Goal: Transaction & Acquisition: Purchase product/service

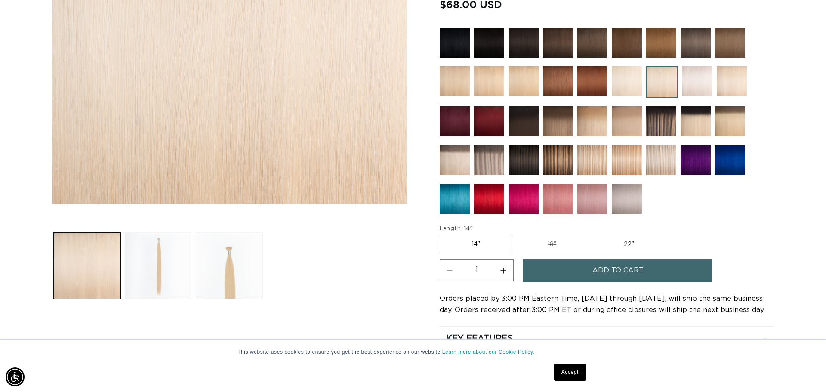
click at [563, 374] on link "Accept" at bounding box center [570, 371] width 32 height 17
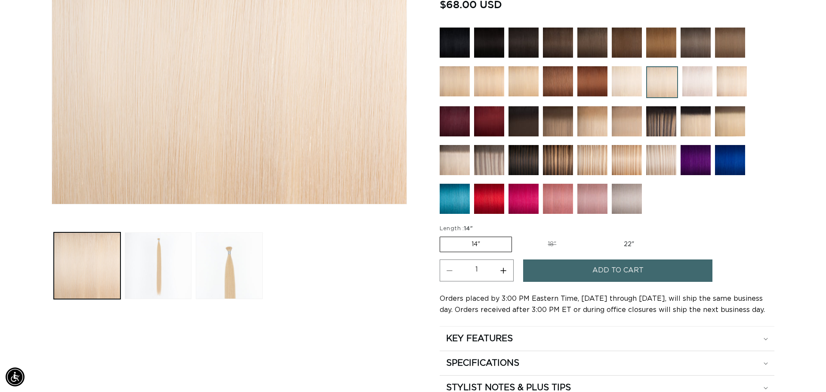
click at [610, 269] on span "Add to cart" at bounding box center [617, 270] width 51 height 22
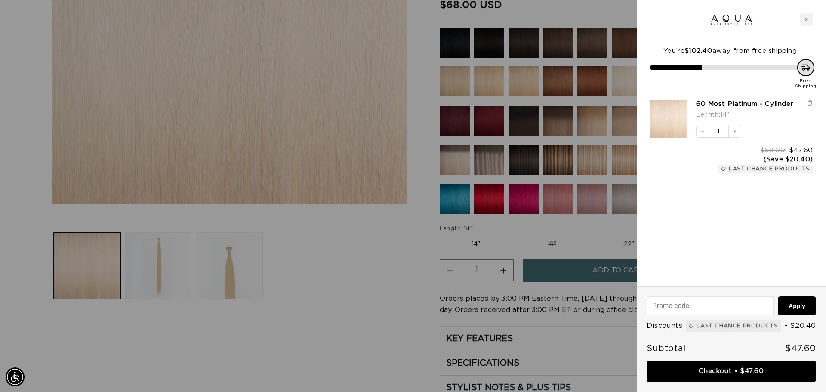
click at [326, 259] on div at bounding box center [413, 196] width 826 height 392
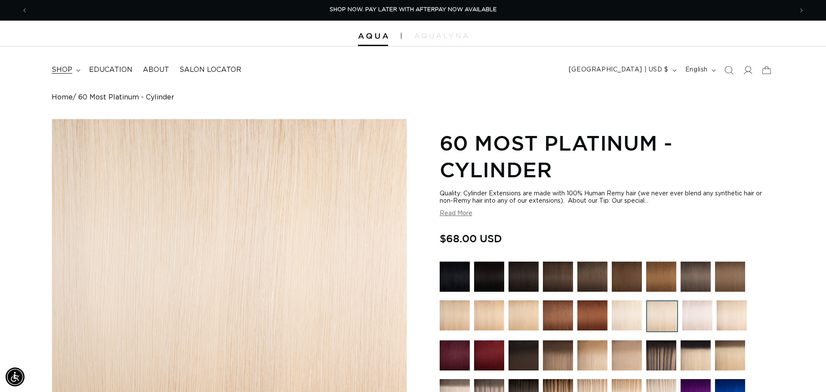
click at [74, 69] on summary "shop" at bounding box center [64, 69] width 37 height 19
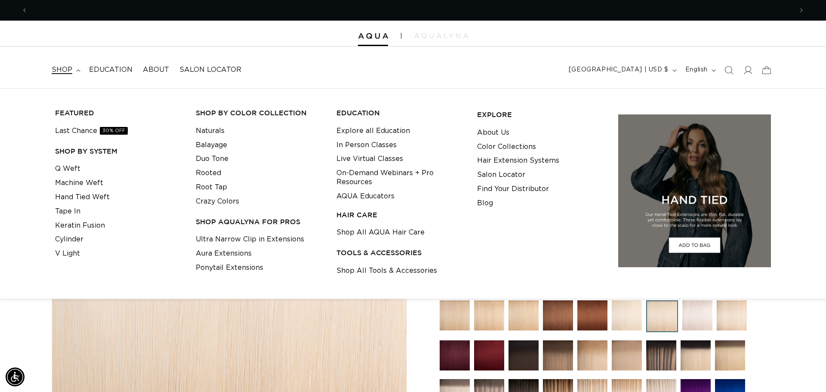
scroll to position [0, 1530]
click at [77, 127] on link "Last Chance 30% OFF" at bounding box center [91, 131] width 73 height 14
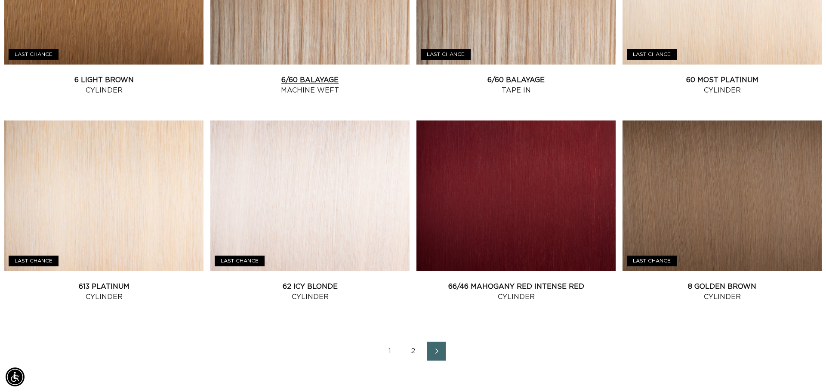
click at [286, 75] on link "6/60 Balayage Machine Weft" at bounding box center [309, 85] width 199 height 21
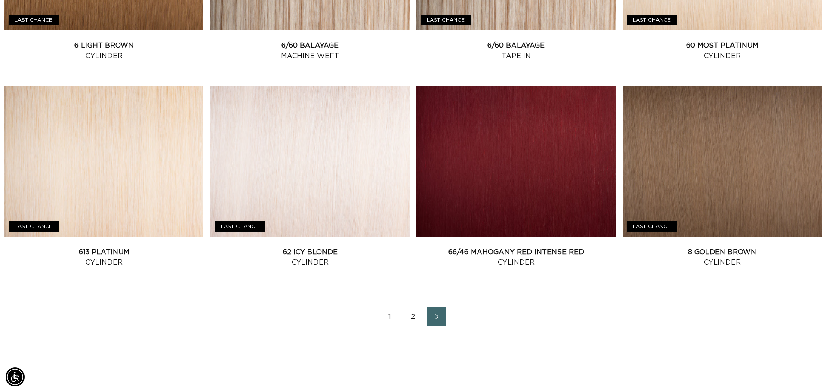
click at [410, 313] on link "2" at bounding box center [412, 316] width 19 height 19
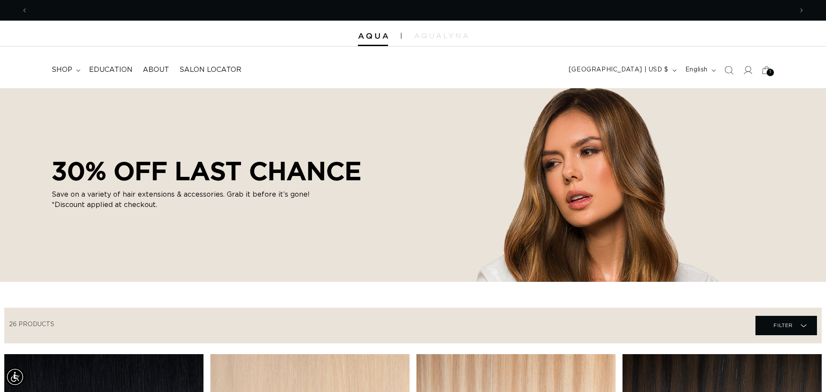
scroll to position [0, 0]
click at [767, 74] on div "1 1" at bounding box center [769, 72] width 7 height 7
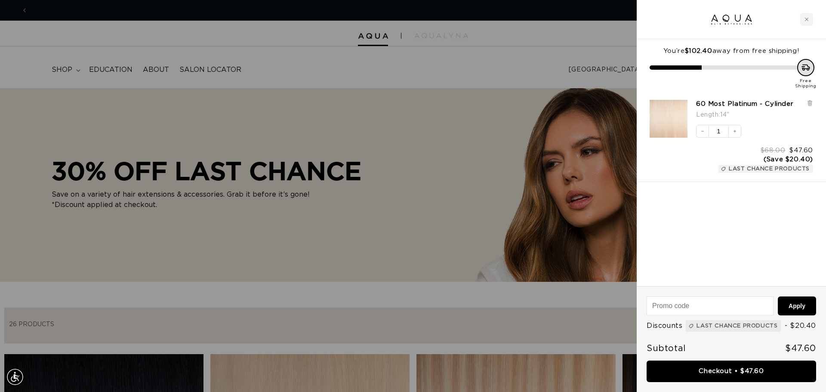
scroll to position [0, 1530]
click at [476, 70] on div at bounding box center [413, 196] width 826 height 392
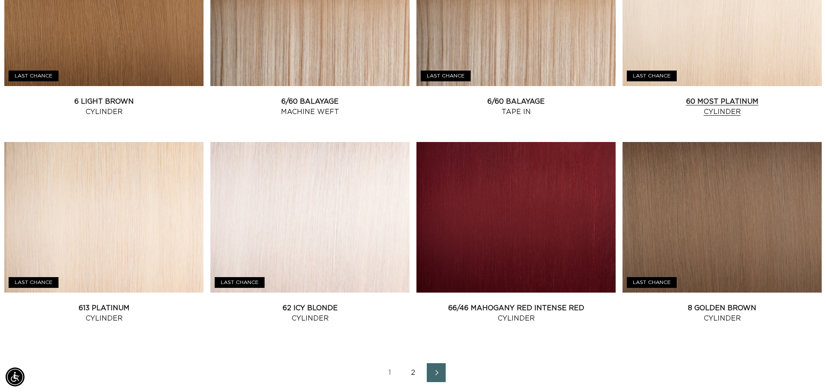
click at [711, 96] on link "60 Most Platinum Cylinder" at bounding box center [721, 106] width 199 height 21
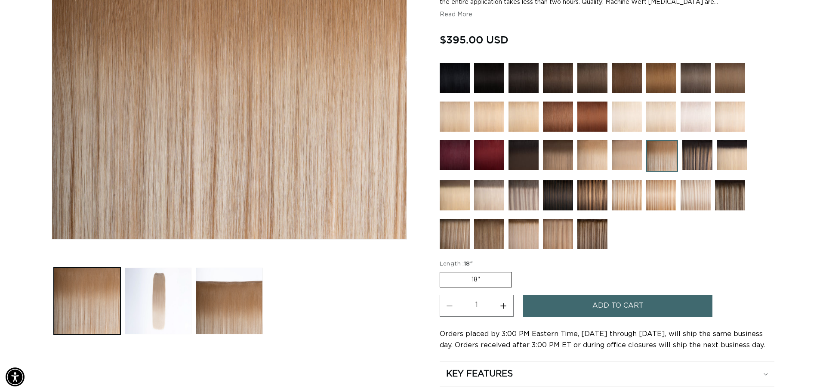
click at [164, 313] on button "Load image 2 in gallery view" at bounding box center [158, 301] width 67 height 67
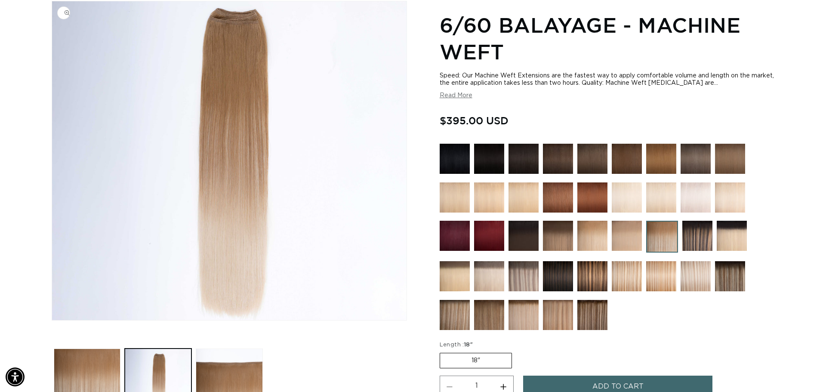
scroll to position [0, 1530]
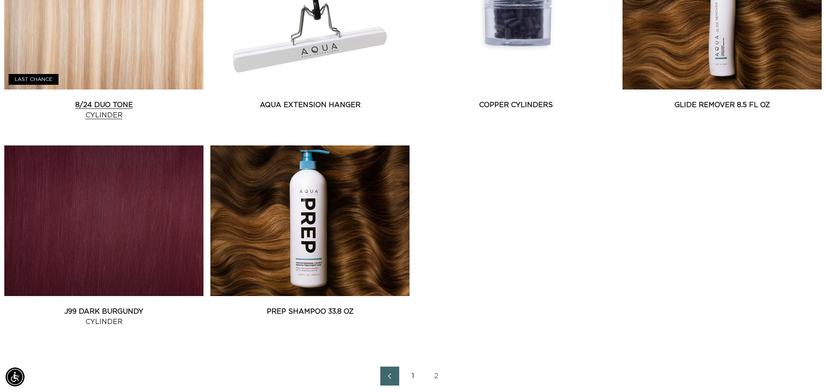
scroll to position [0, 765]
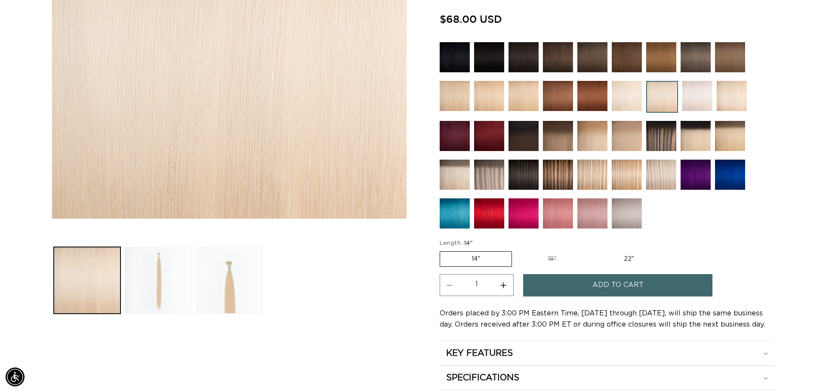
scroll to position [235, 0]
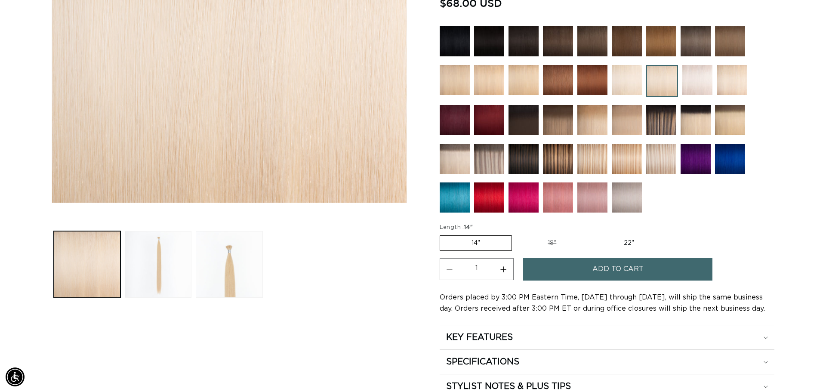
click at [546, 243] on label "18" Variant sold out or unavailable" at bounding box center [551, 243] width 71 height 15
click at [517, 234] on input "18" Variant sold out or unavailable" at bounding box center [516, 234] width 0 height 0
radio input "true"
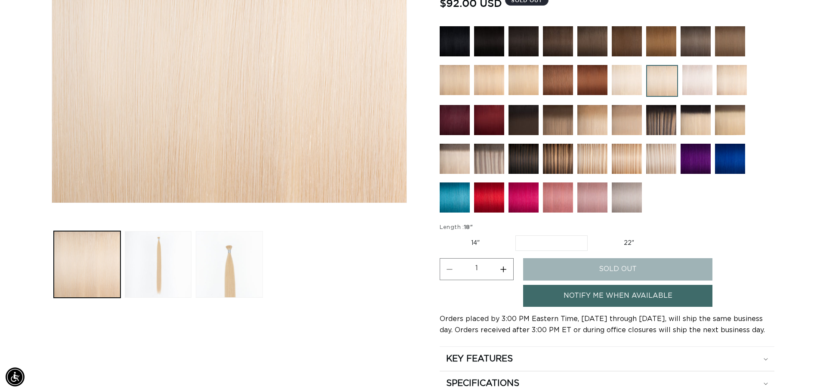
scroll to position [0, 765]
click at [639, 81] on img at bounding box center [627, 80] width 30 height 30
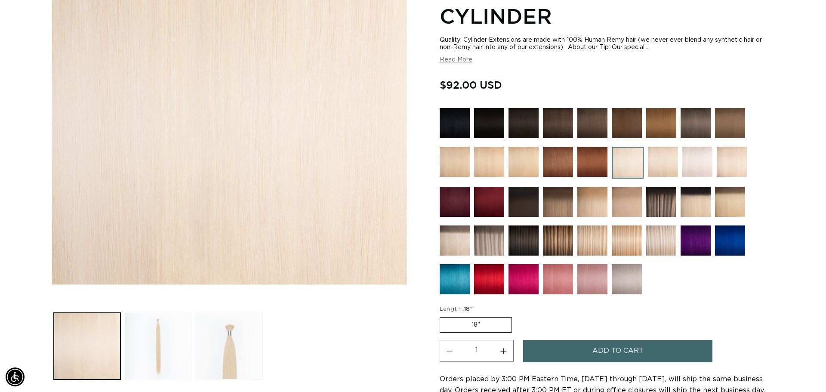
scroll to position [0, 765]
click at [672, 157] on img at bounding box center [663, 162] width 30 height 30
